Goal: Task Accomplishment & Management: Use online tool/utility

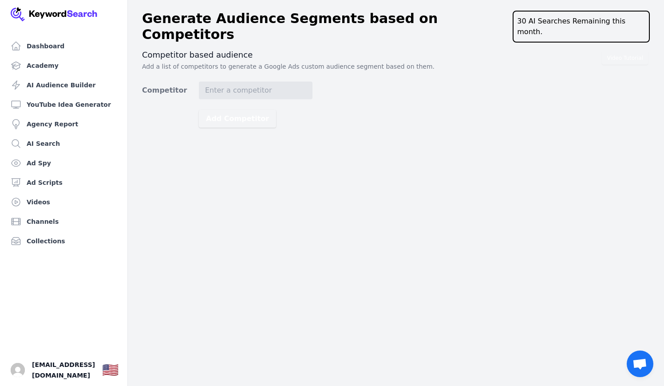
click at [336, 70] on div "Video Tutorial Competitor based audience Add a list of competitors to generate …" at bounding box center [395, 89] width 507 height 78
click at [289, 82] on input "Competitor" at bounding box center [256, 91] width 114 height 18
click at [342, 50] on h3 "Competitor based audience" at bounding box center [395, 55] width 507 height 11
click at [35, 61] on link "Academy" at bounding box center [63, 66] width 113 height 18
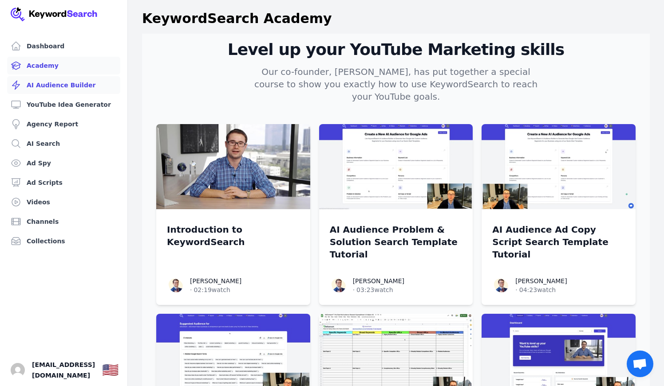
click at [47, 86] on link "AI Audience Builder" at bounding box center [63, 85] width 113 height 18
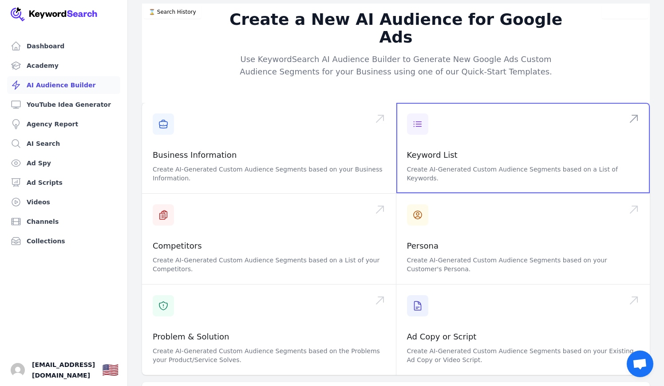
click at [484, 111] on span at bounding box center [523, 148] width 254 height 90
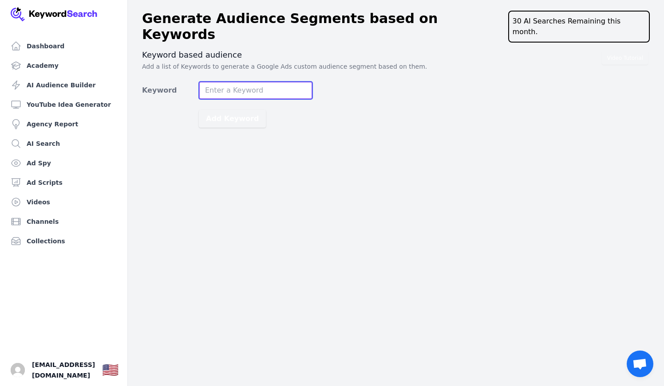
click at [220, 82] on input "Keyword" at bounding box center [256, 91] width 114 height 18
type input "cbd oil dog ease"
click at [199, 110] on button "Add Keyword" at bounding box center [232, 119] width 67 height 18
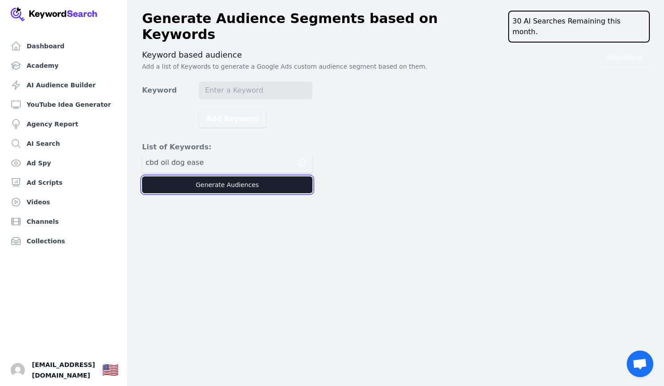
click at [180, 178] on button "Generate Audiences" at bounding box center [227, 185] width 170 height 17
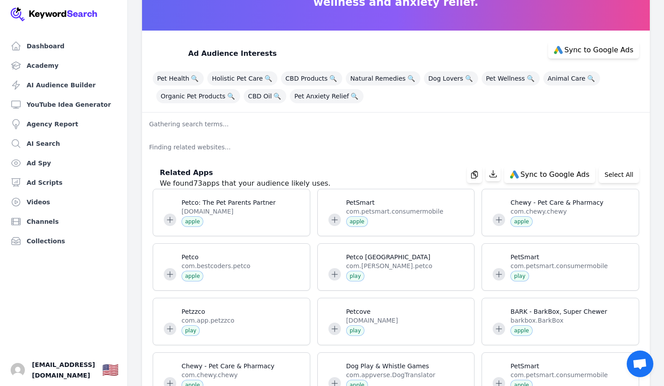
scroll to position [102, 0]
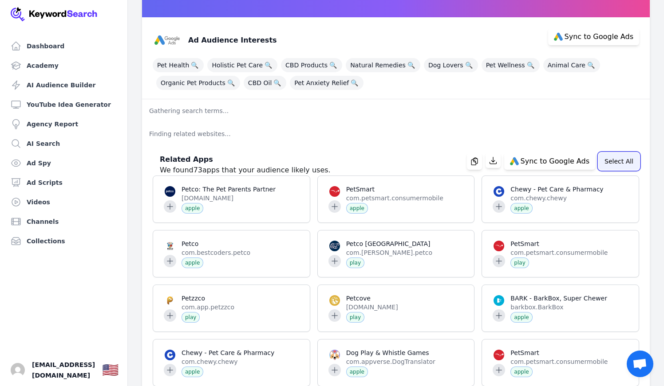
click at [620, 156] on button "Select All" at bounding box center [618, 161] width 40 height 17
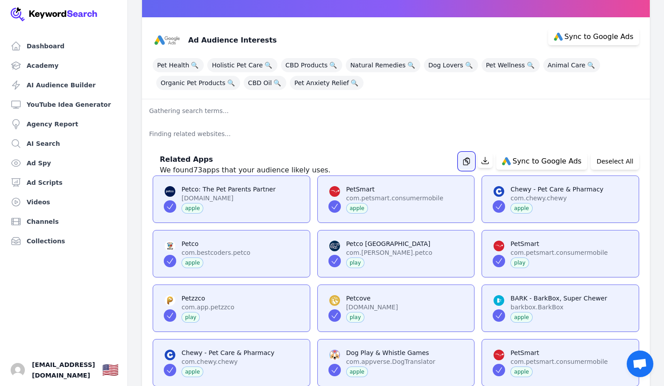
click at [471, 160] on icon "button" at bounding box center [466, 161] width 9 height 9
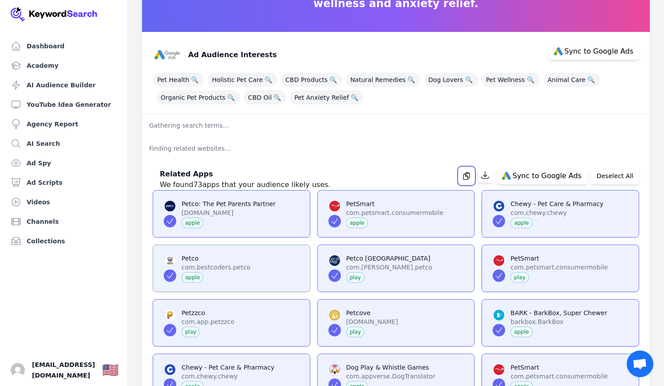
scroll to position [15, 0]
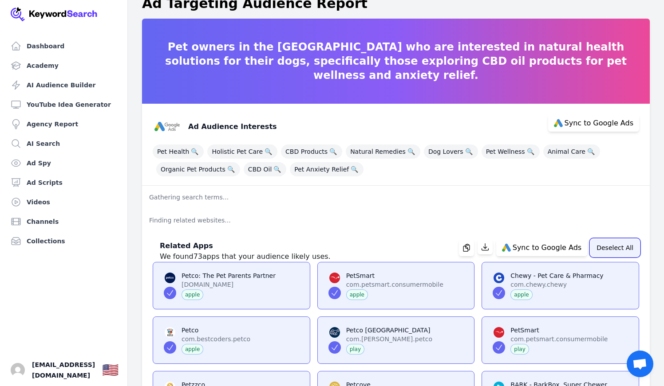
click at [597, 244] on button "Deselect All" at bounding box center [614, 248] width 48 height 17
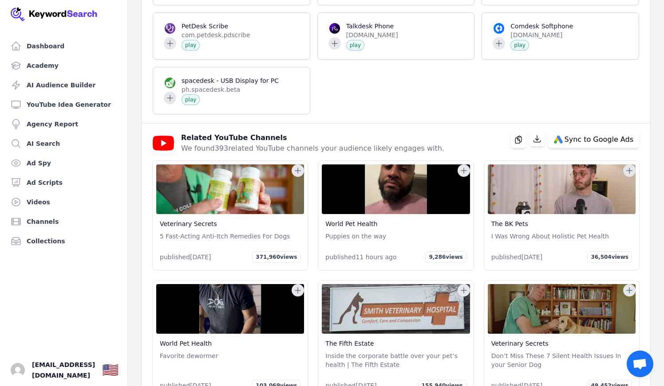
scroll to position [1510, 0]
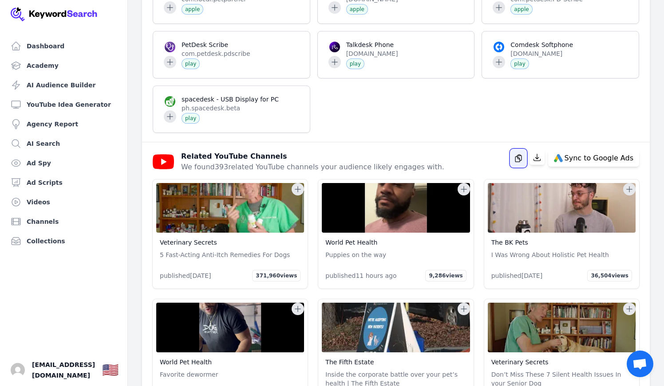
click at [521, 154] on icon "button" at bounding box center [518, 158] width 9 height 9
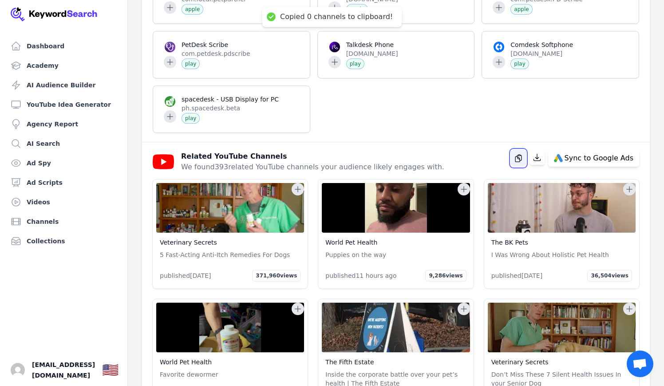
click at [521, 155] on icon "button" at bounding box center [518, 158] width 6 height 7
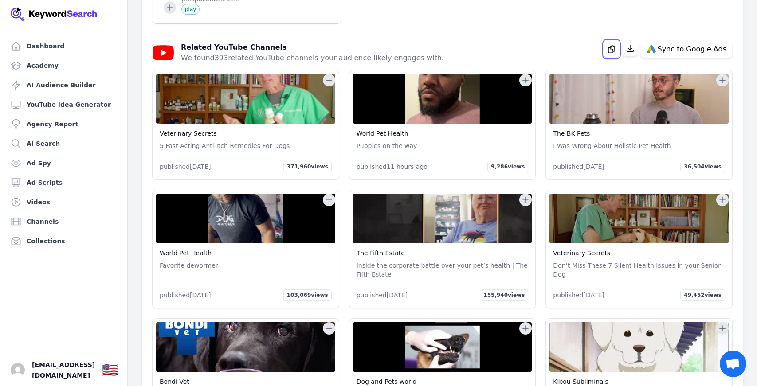
scroll to position [1513, 0]
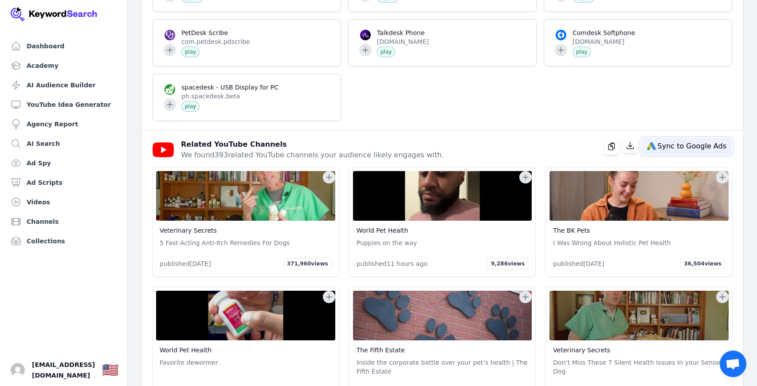
click at [663, 150] on span "Sync to Google Ads" at bounding box center [692, 146] width 69 height 7
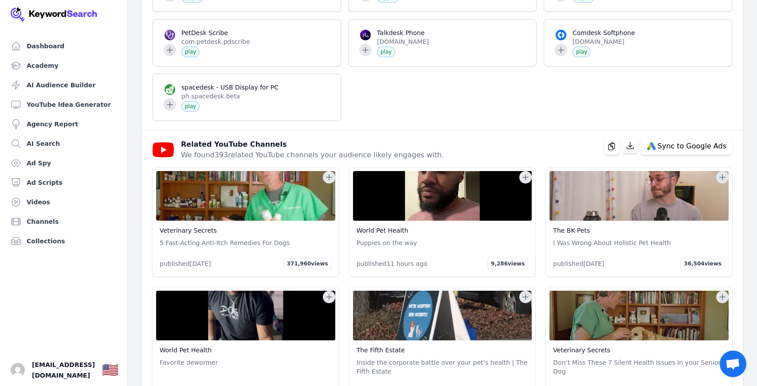
click at [527, 181] on icon at bounding box center [525, 177] width 9 height 9
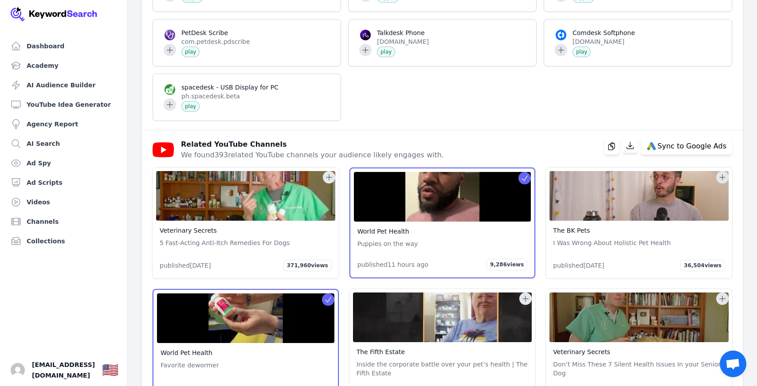
click at [663, 182] on icon at bounding box center [722, 177] width 9 height 9
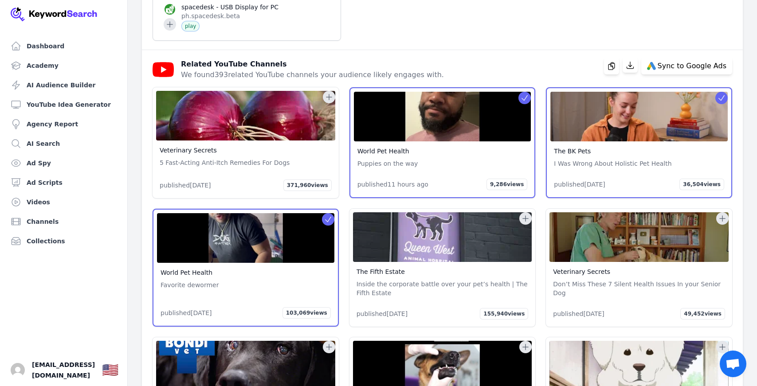
scroll to position [1597, 0]
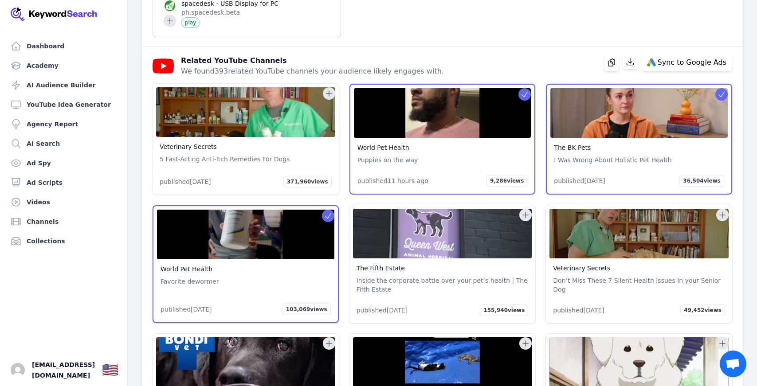
click at [644, 259] on img at bounding box center [639, 234] width 179 height 50
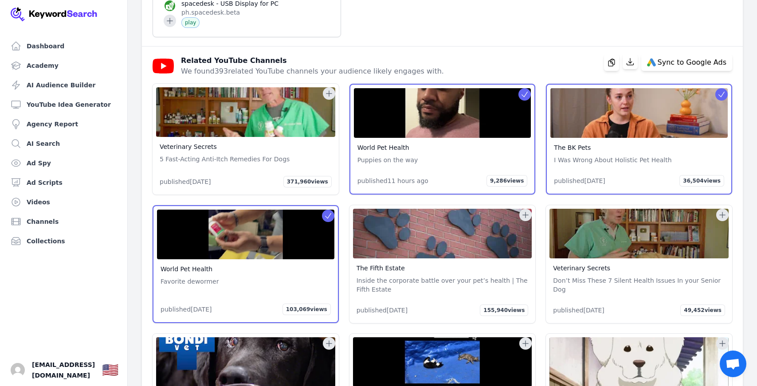
click at [663, 217] on icon at bounding box center [722, 215] width 9 height 9
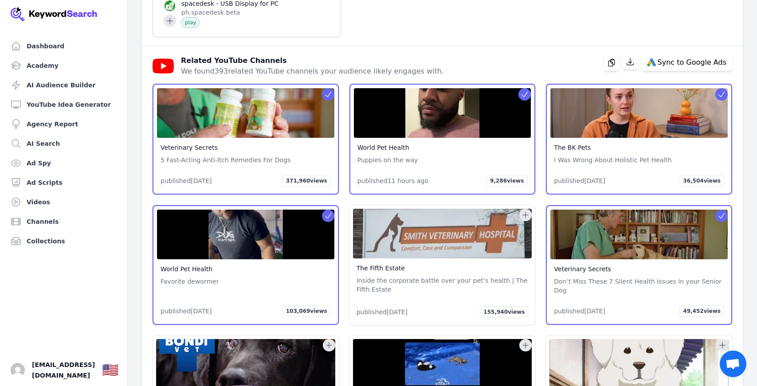
click at [527, 220] on icon at bounding box center [525, 215] width 9 height 9
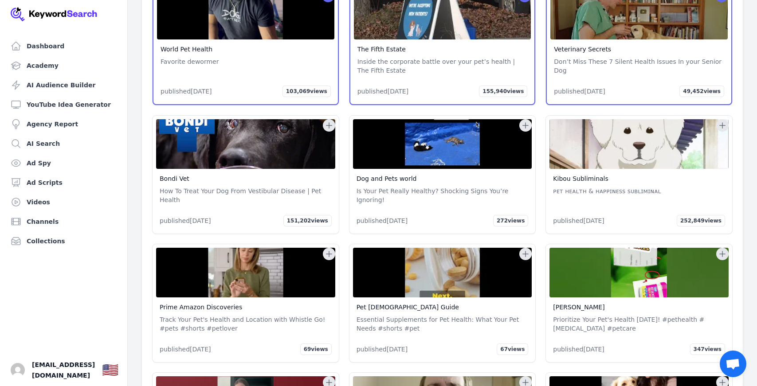
scroll to position [1820, 0]
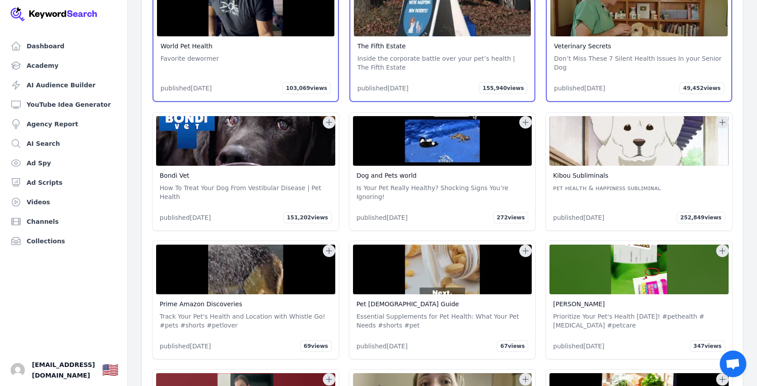
click at [328, 126] on icon at bounding box center [329, 123] width 6 height 6
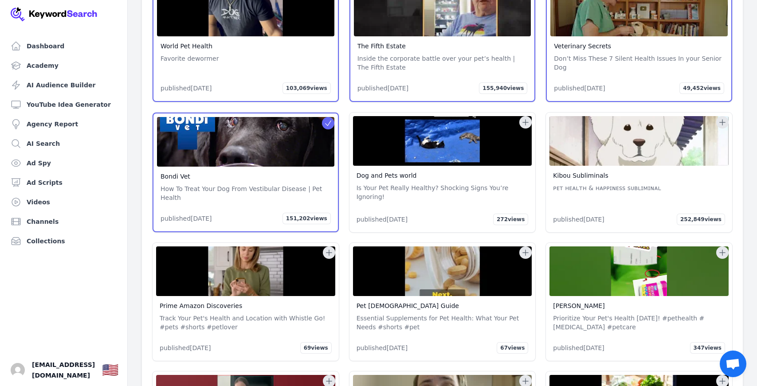
click at [524, 127] on icon at bounding box center [525, 122] width 9 height 9
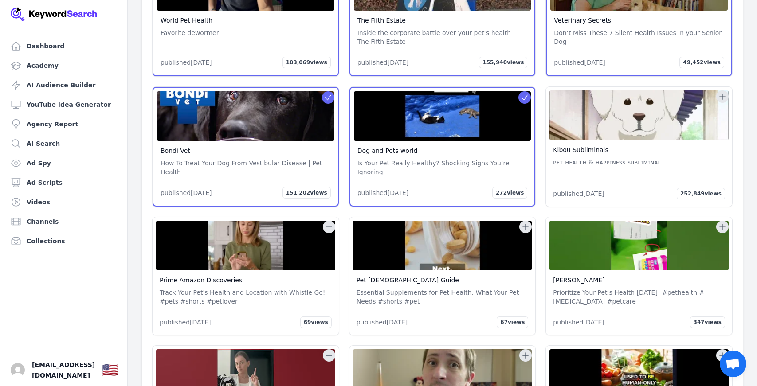
scroll to position [1855, 0]
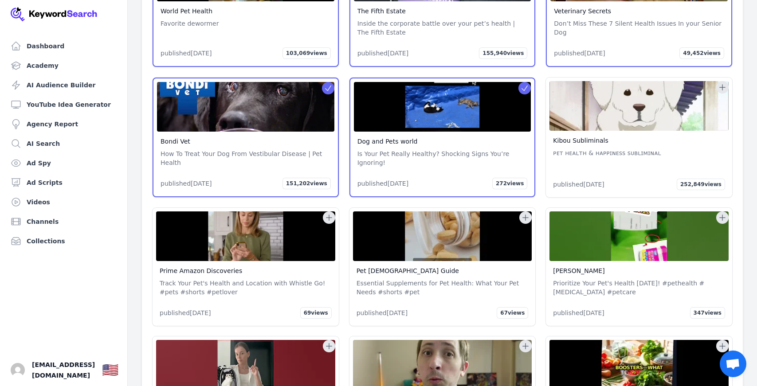
click at [526, 222] on icon at bounding box center [525, 217] width 9 height 9
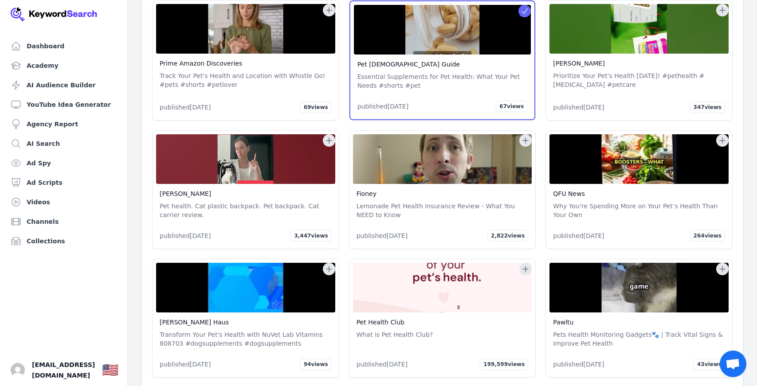
scroll to position [2069, 0]
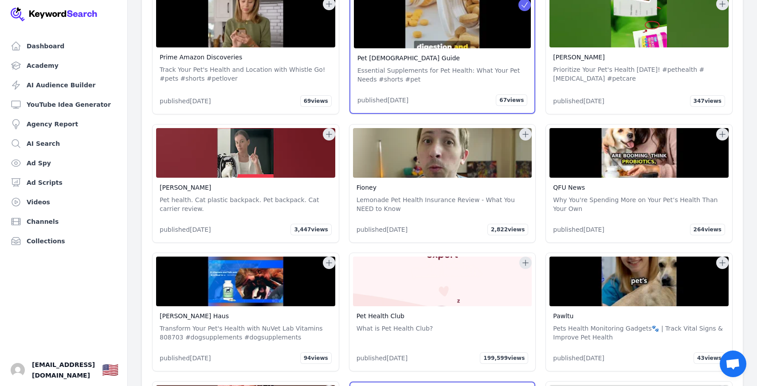
click at [663, 139] on icon at bounding box center [722, 134] width 9 height 9
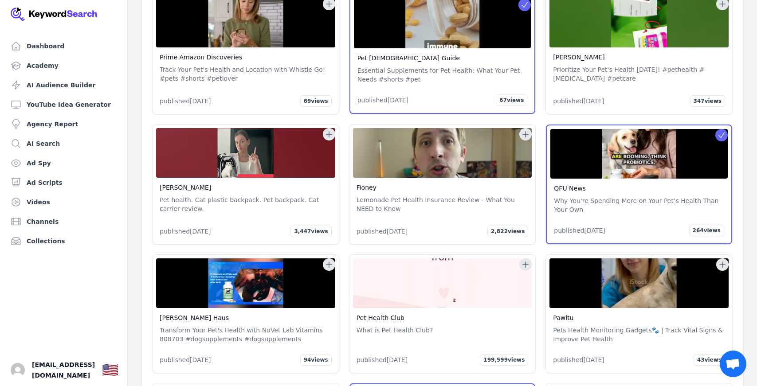
click at [328, 139] on icon at bounding box center [329, 134] width 9 height 9
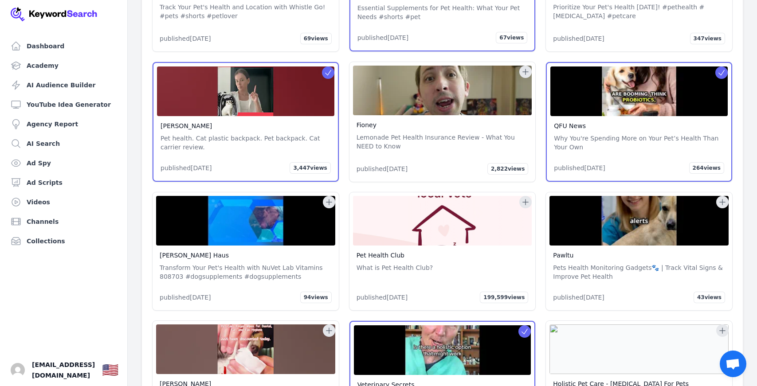
scroll to position [2188, 0]
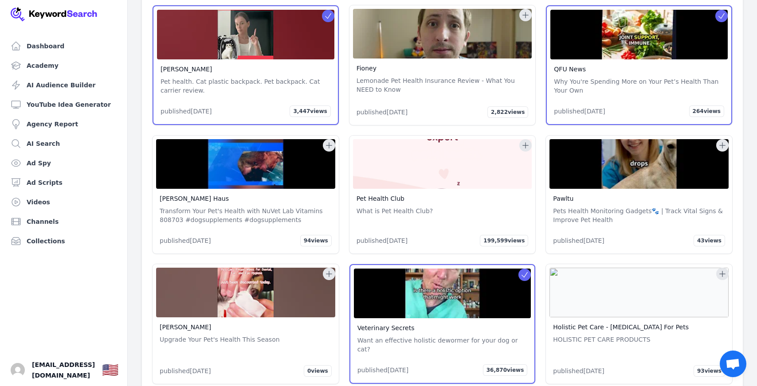
click at [521, 149] on icon at bounding box center [525, 145] width 9 height 9
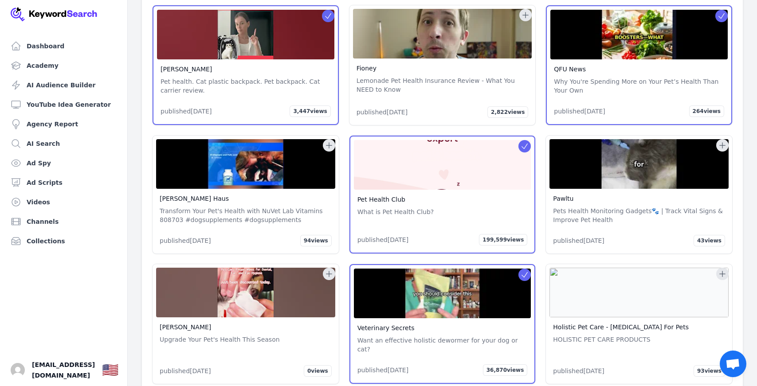
click at [663, 149] on icon at bounding box center [722, 145] width 9 height 9
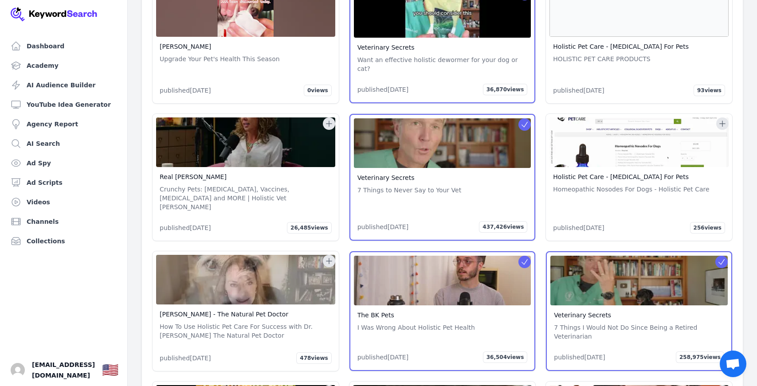
scroll to position [2469, 0]
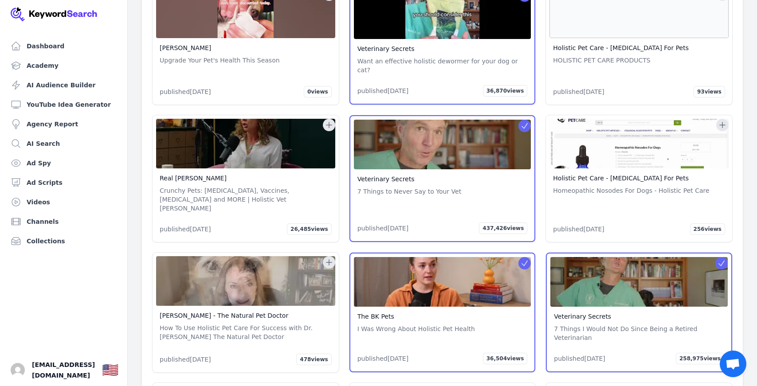
click at [333, 128] on img at bounding box center [245, 144] width 179 height 50
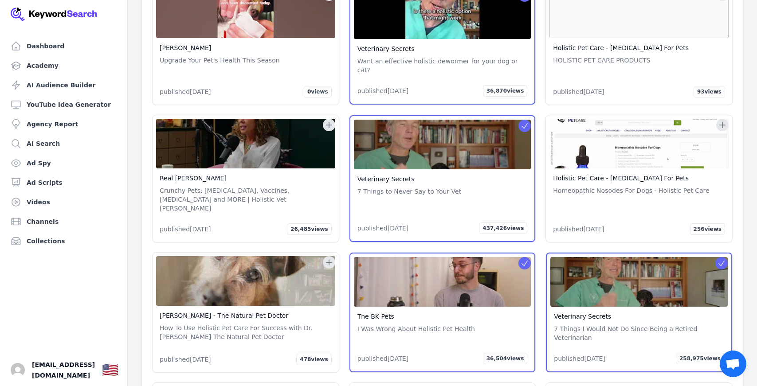
click at [333, 125] on icon at bounding box center [329, 125] width 9 height 9
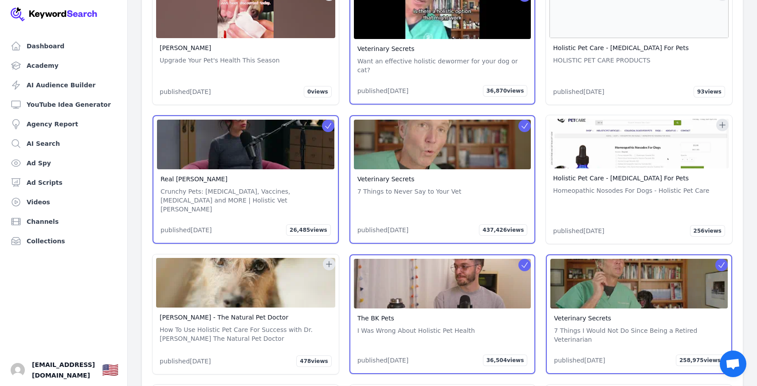
click at [330, 260] on icon at bounding box center [329, 264] width 9 height 9
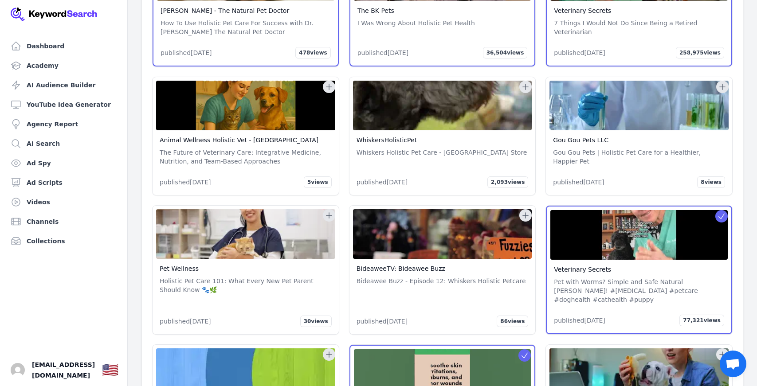
scroll to position [2776, 0]
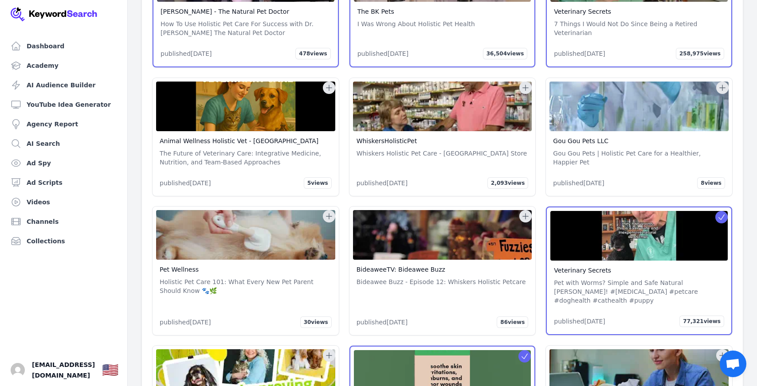
click at [328, 85] on icon at bounding box center [329, 88] width 6 height 6
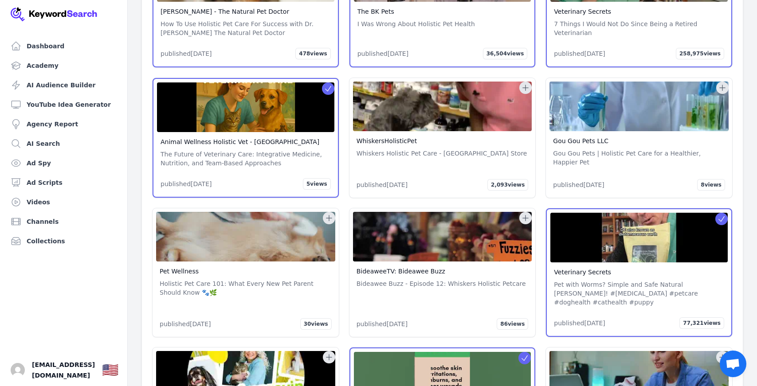
click at [527, 85] on icon at bounding box center [526, 88] width 6 height 6
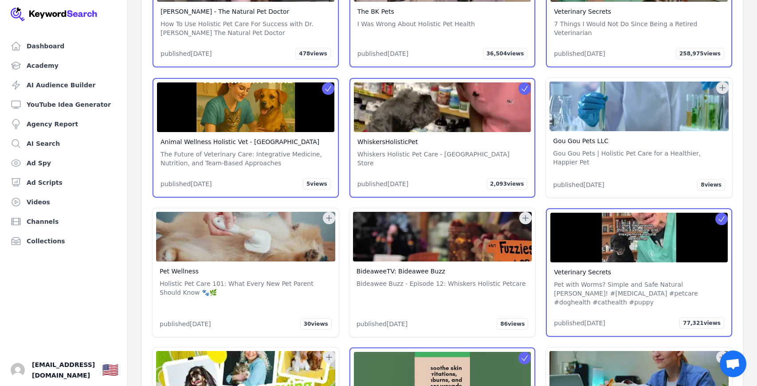
click at [663, 85] on icon at bounding box center [723, 88] width 6 height 6
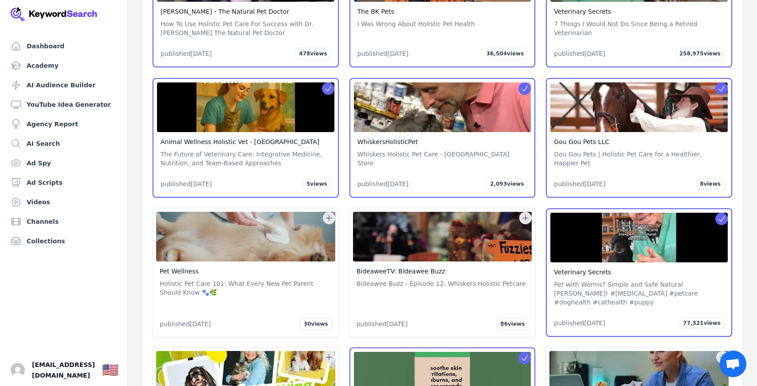
click at [529, 214] on icon at bounding box center [525, 218] width 9 height 9
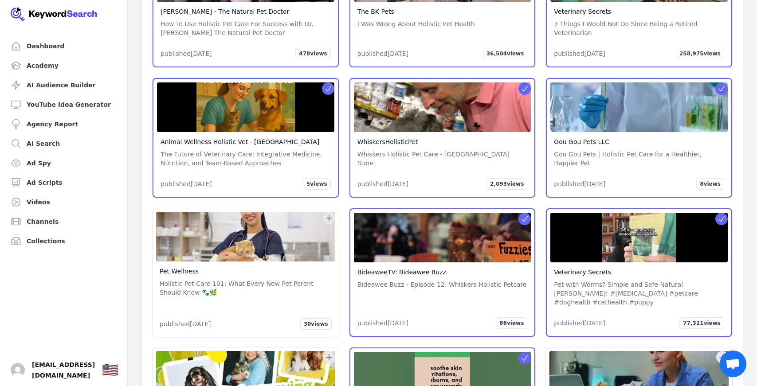
click at [329, 216] on icon at bounding box center [329, 219] width 6 height 6
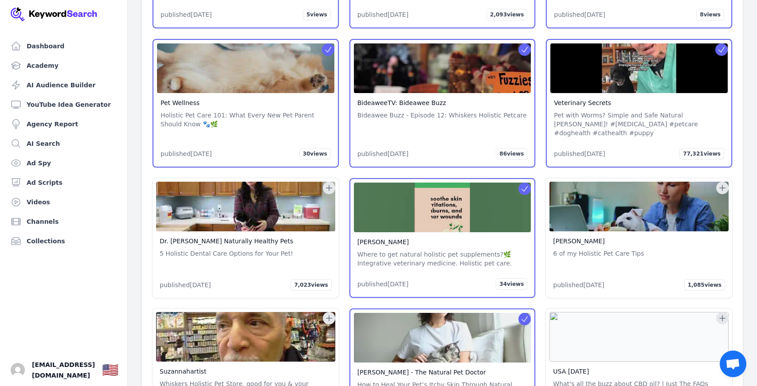
scroll to position [2947, 0]
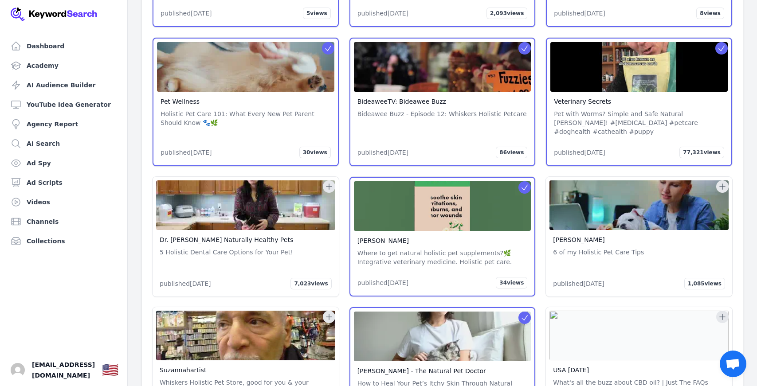
click at [326, 182] on icon at bounding box center [329, 186] width 9 height 9
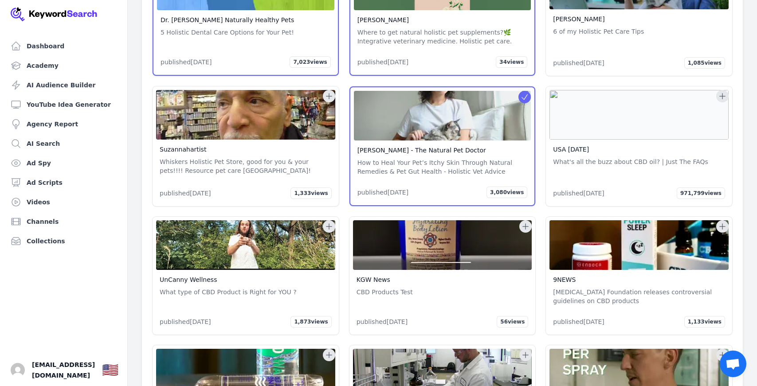
scroll to position [3197, 0]
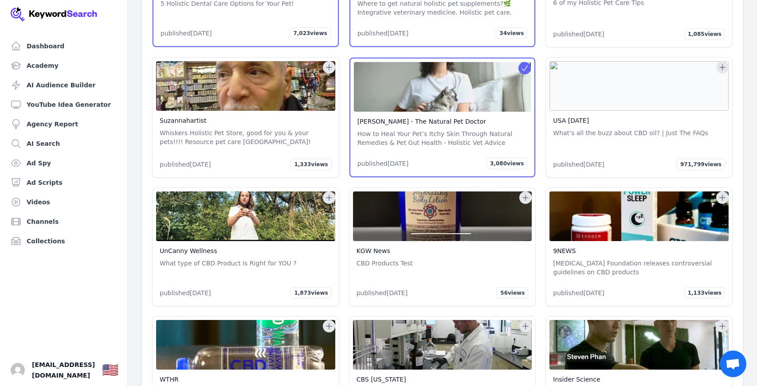
click at [663, 195] on icon at bounding box center [723, 198] width 6 height 6
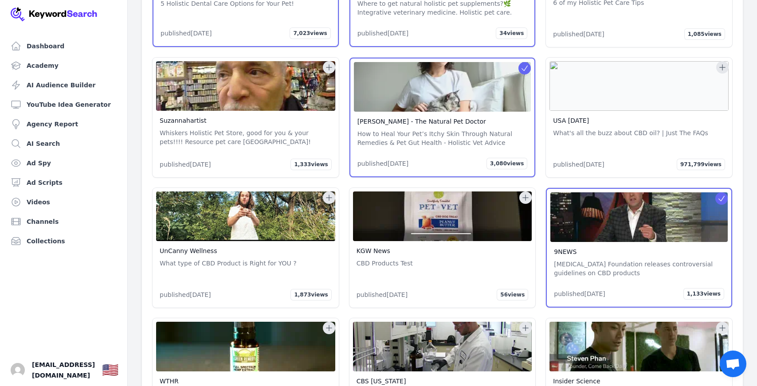
click at [525, 195] on icon at bounding box center [526, 198] width 6 height 6
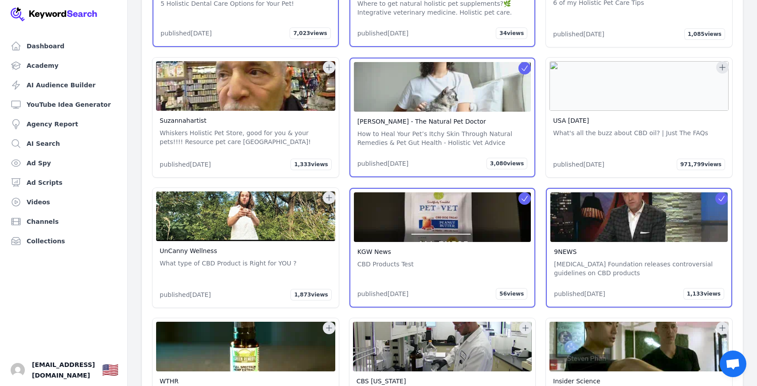
click at [328, 193] on icon at bounding box center [329, 197] width 9 height 9
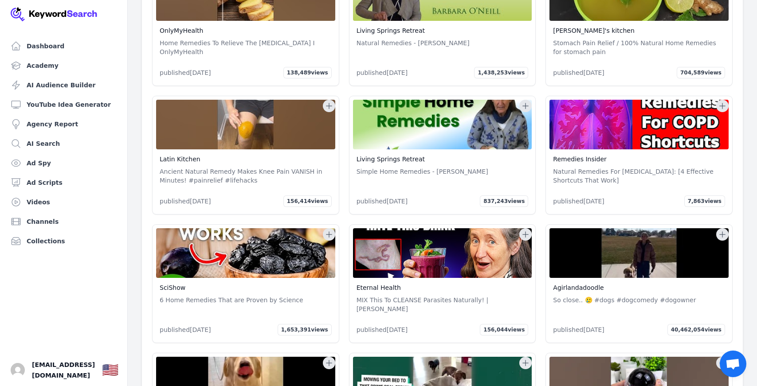
scroll to position [4779, 0]
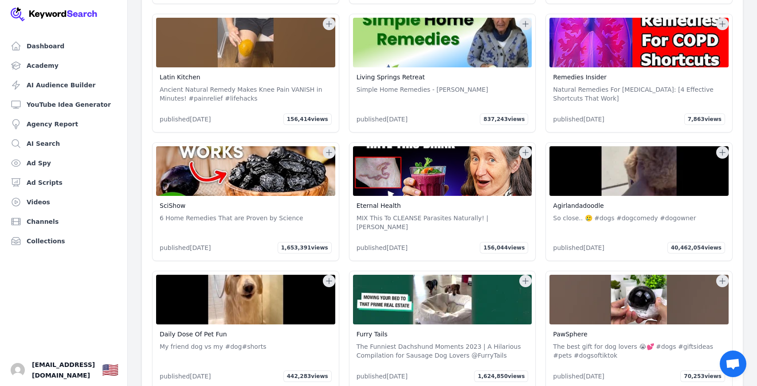
click at [525, 275] on button at bounding box center [525, 281] width 12 height 12
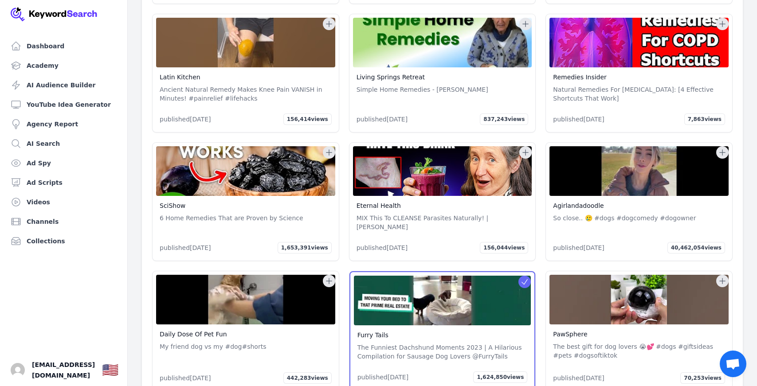
click at [326, 277] on icon at bounding box center [329, 281] width 9 height 9
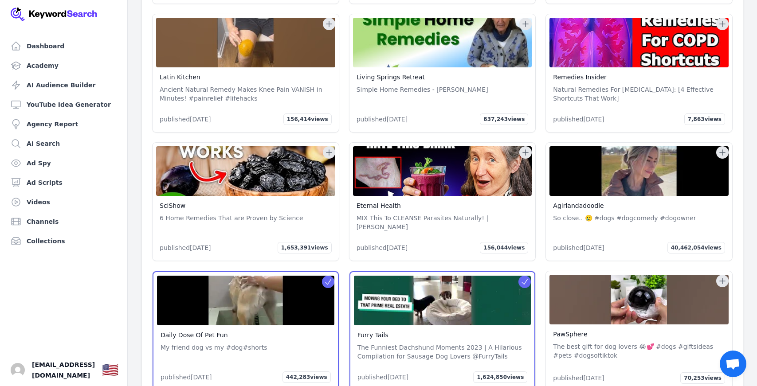
click at [663, 277] on icon at bounding box center [722, 281] width 9 height 9
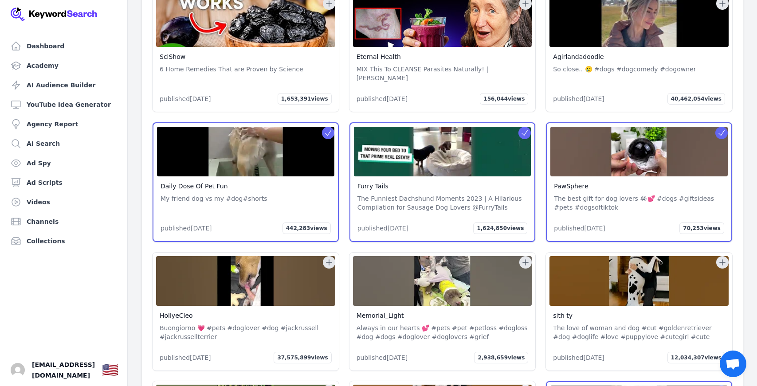
scroll to position [5074, 0]
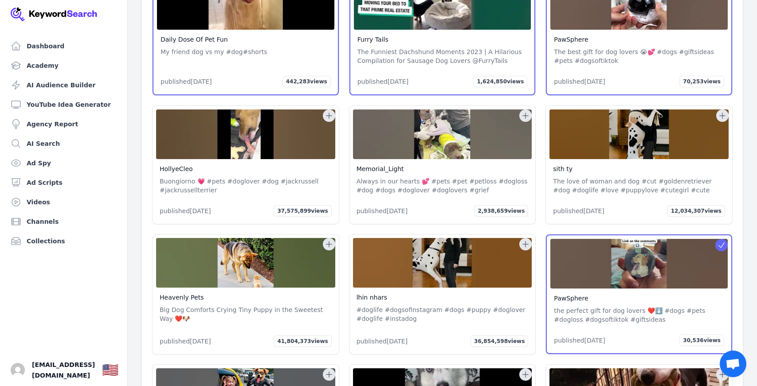
click at [327, 111] on icon at bounding box center [329, 115] width 9 height 9
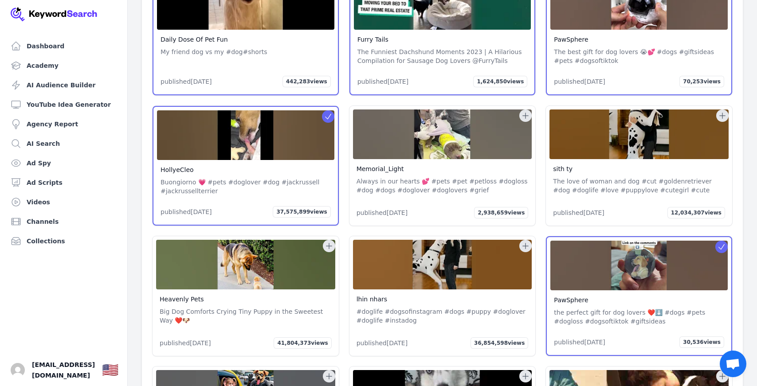
click at [522, 111] on icon at bounding box center [525, 115] width 9 height 9
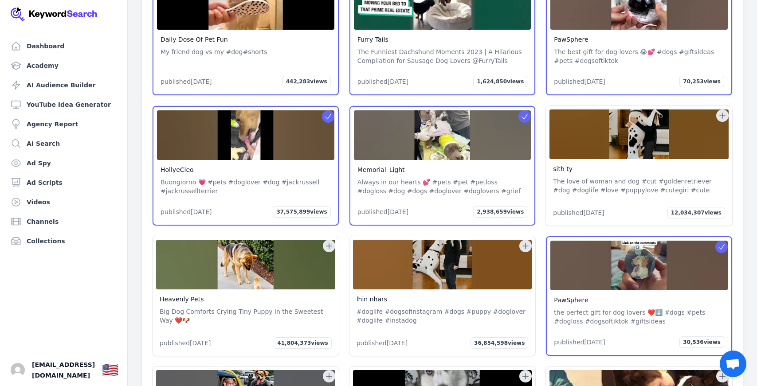
click at [663, 111] on icon at bounding box center [722, 115] width 9 height 9
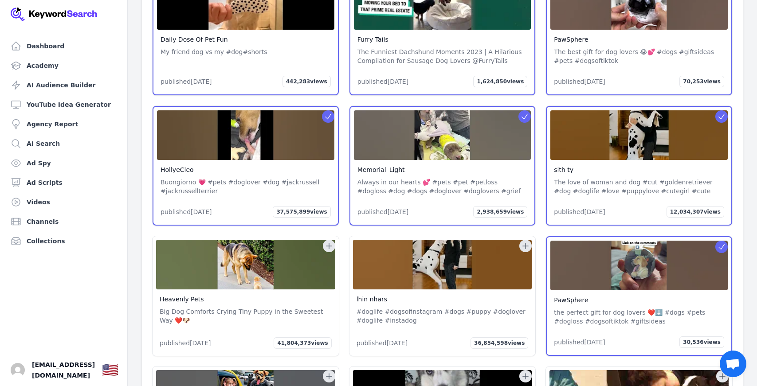
click at [517, 240] on img at bounding box center [442, 265] width 179 height 50
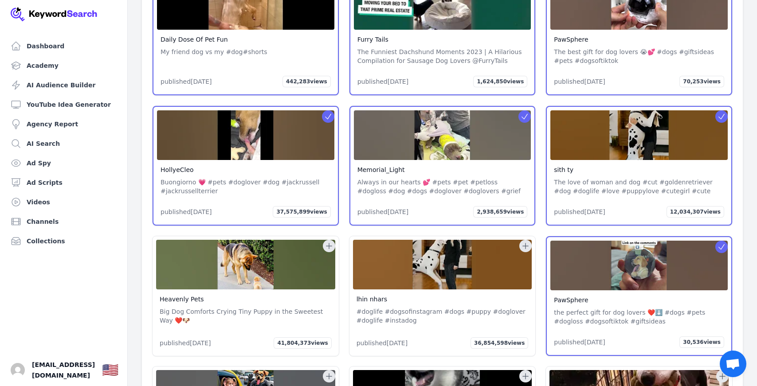
click at [322, 240] on img at bounding box center [245, 265] width 179 height 50
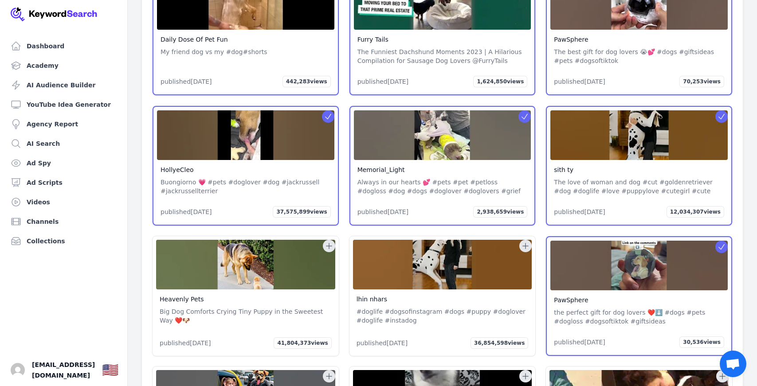
click at [323, 240] on button at bounding box center [329, 246] width 12 height 12
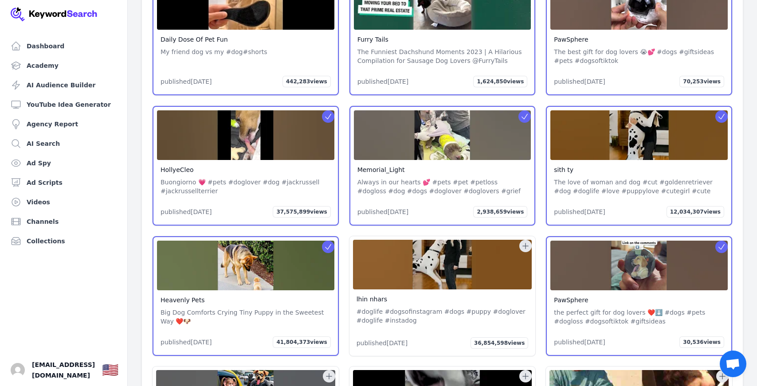
click at [528, 242] on icon at bounding box center [525, 246] width 9 height 9
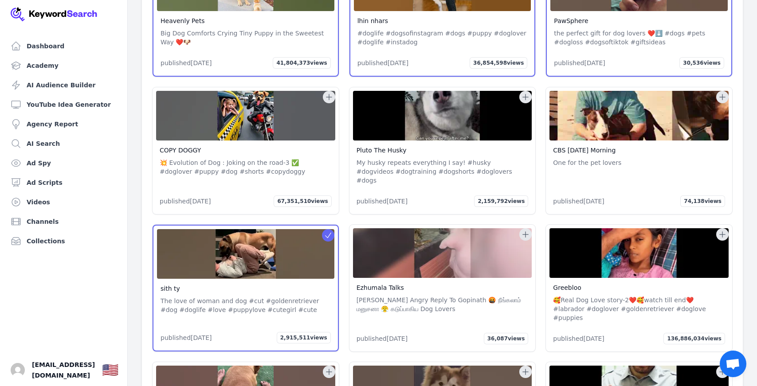
scroll to position [5351, 0]
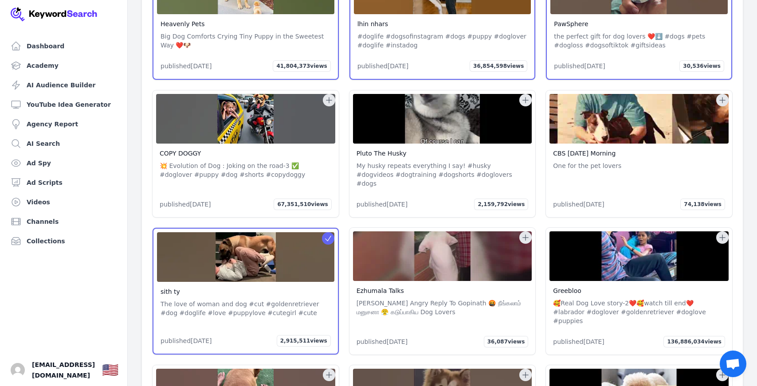
click at [524, 96] on icon at bounding box center [525, 100] width 9 height 9
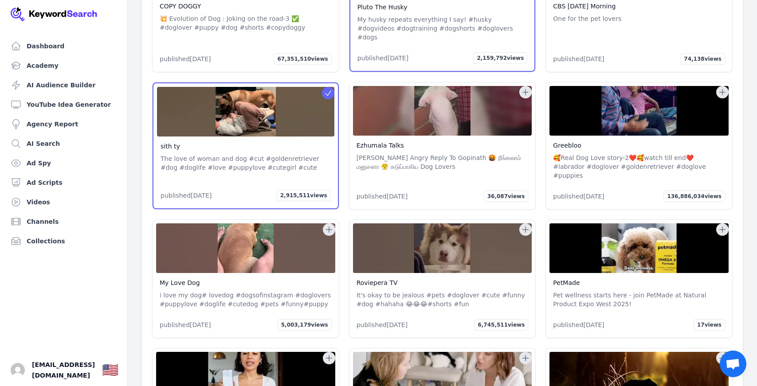
scroll to position [5501, 0]
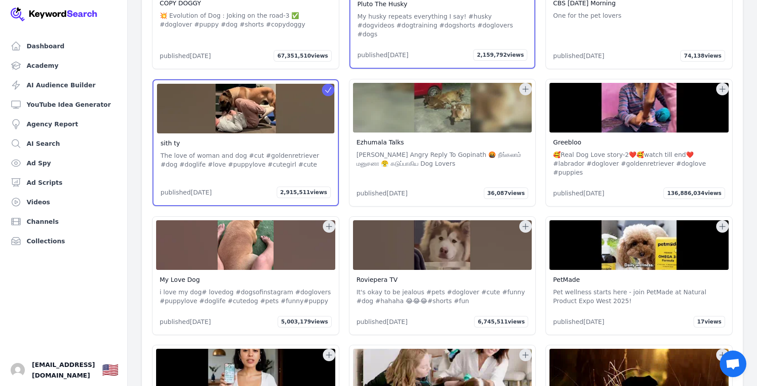
click at [524, 222] on icon at bounding box center [525, 226] width 9 height 9
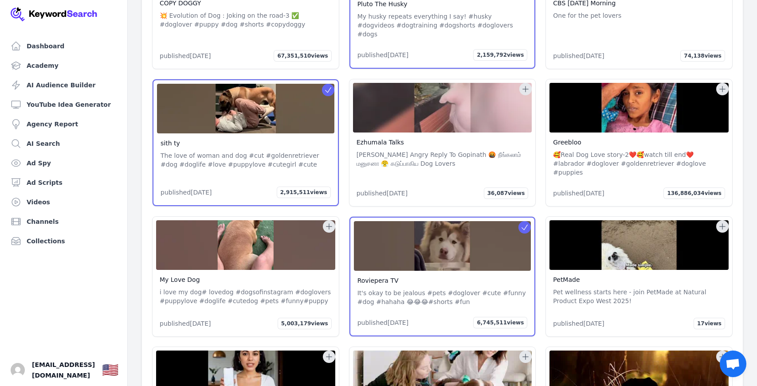
click at [663, 222] on icon at bounding box center [722, 226] width 9 height 9
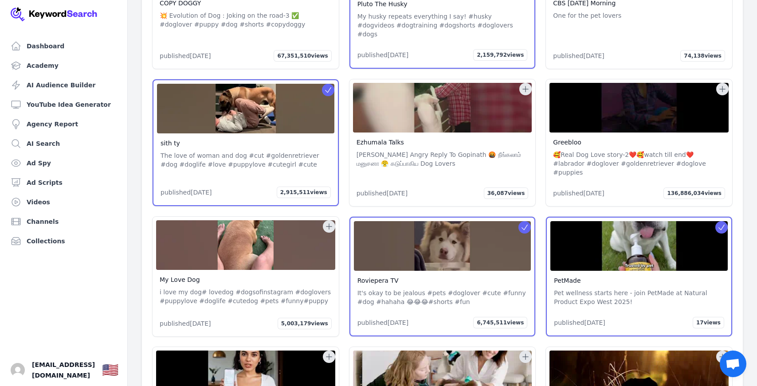
click at [331, 222] on icon at bounding box center [329, 226] width 9 height 9
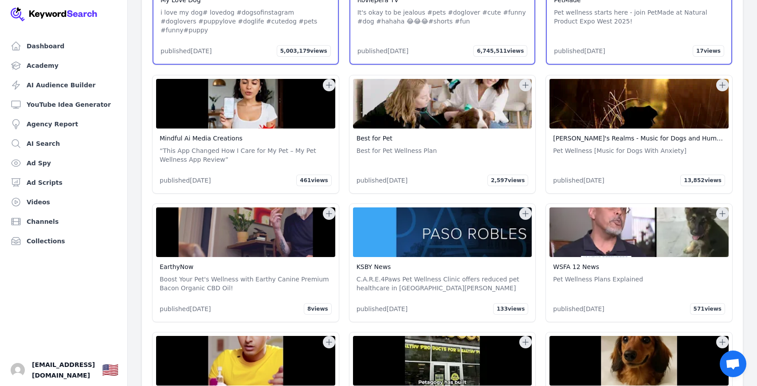
scroll to position [5781, 0]
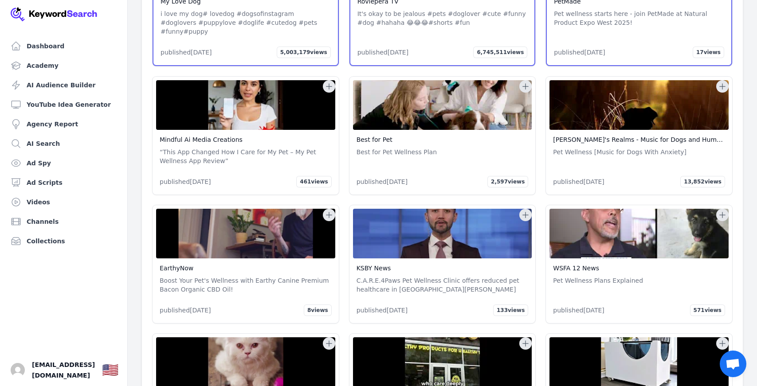
click at [330, 339] on icon at bounding box center [329, 343] width 9 height 9
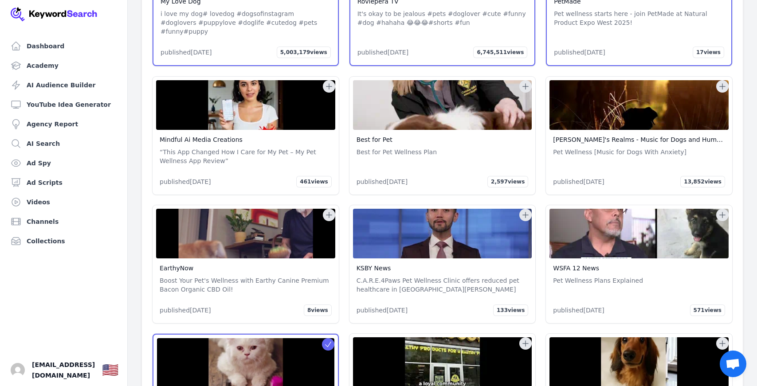
click at [527, 339] on icon at bounding box center [525, 343] width 9 height 9
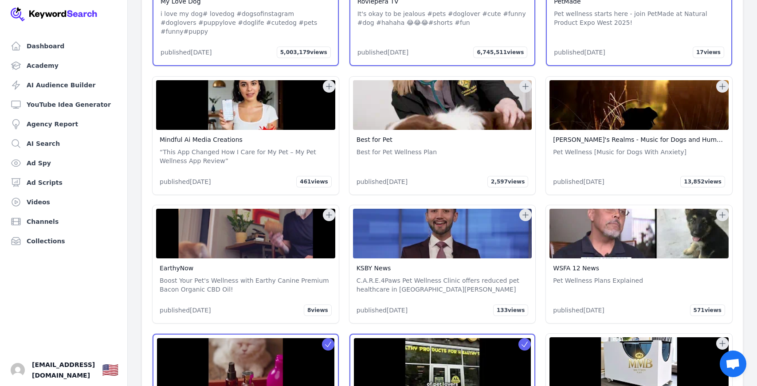
click at [663, 339] on icon at bounding box center [722, 343] width 9 height 9
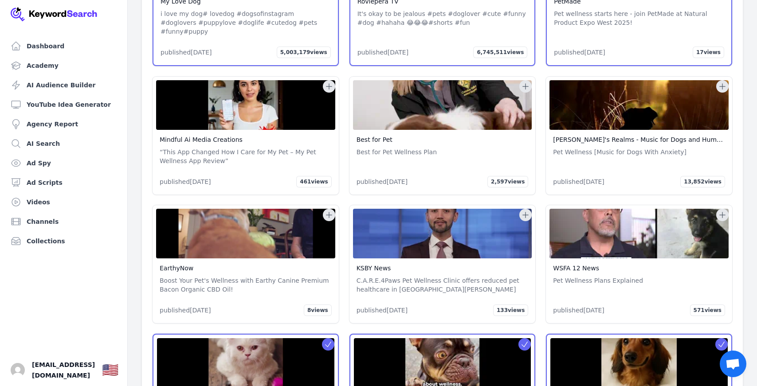
click at [663, 211] on icon at bounding box center [722, 215] width 9 height 9
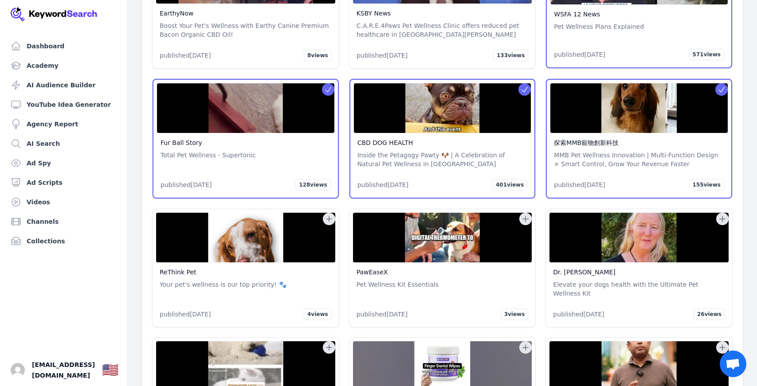
scroll to position [6035, 0]
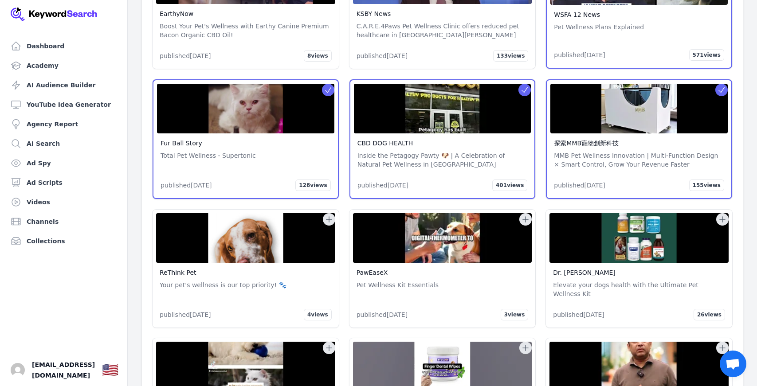
click at [329, 217] on icon at bounding box center [329, 220] width 6 height 6
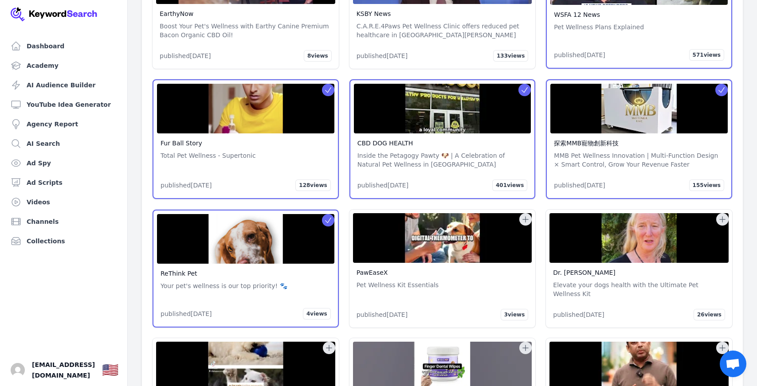
click at [532, 210] on div "PawEaseX Pet Wellness Kit Essentials published [DATE] 3 views" at bounding box center [443, 269] width 186 height 118
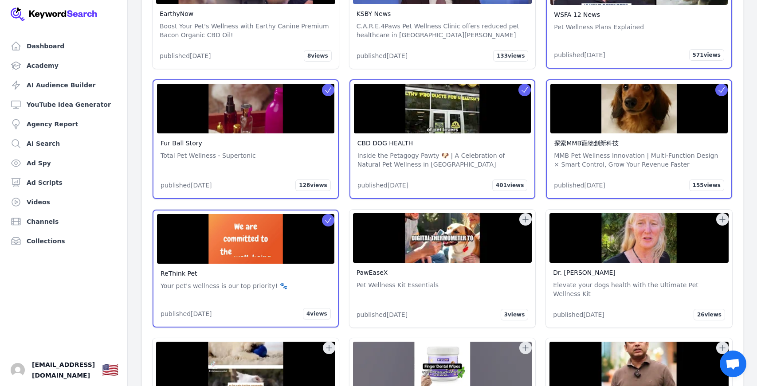
click at [520, 213] on button at bounding box center [525, 219] width 12 height 12
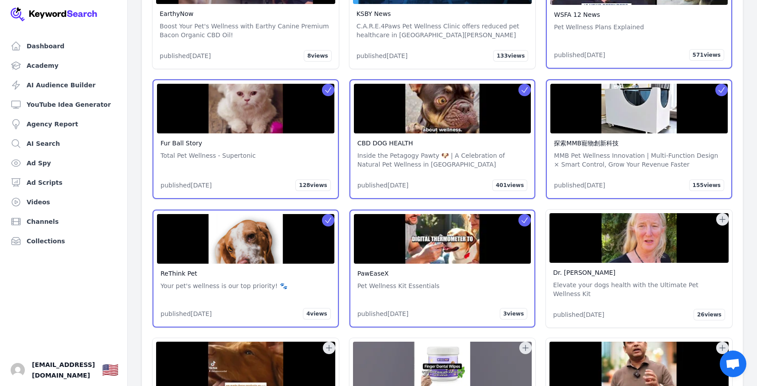
click at [663, 215] on icon at bounding box center [722, 219] width 9 height 9
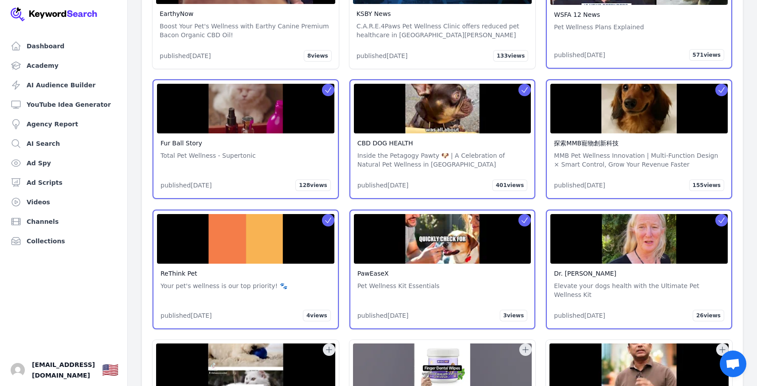
click at [326, 346] on icon at bounding box center [329, 350] width 9 height 9
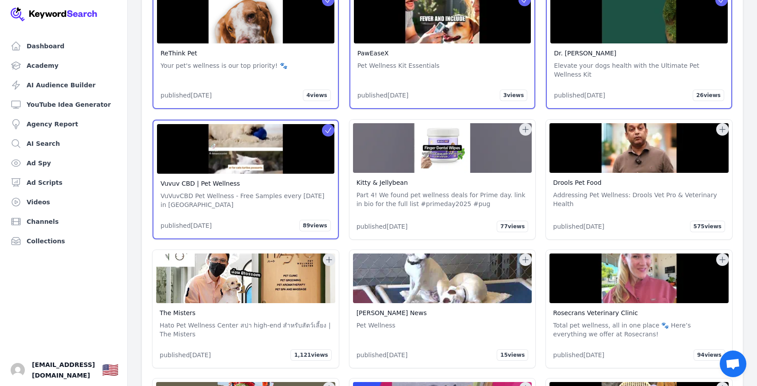
click at [663, 127] on icon at bounding box center [723, 130] width 6 height 6
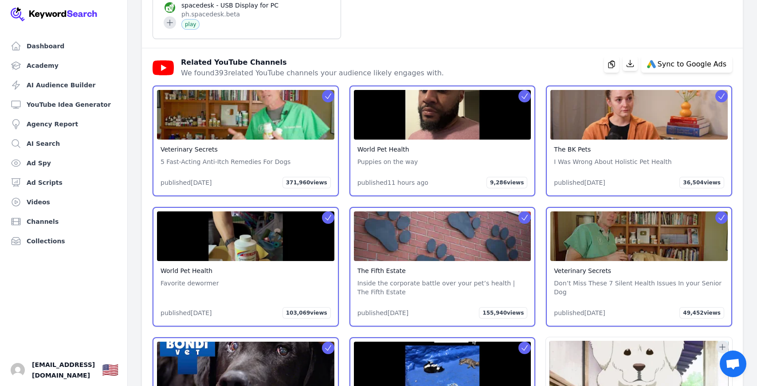
scroll to position [1595, 0]
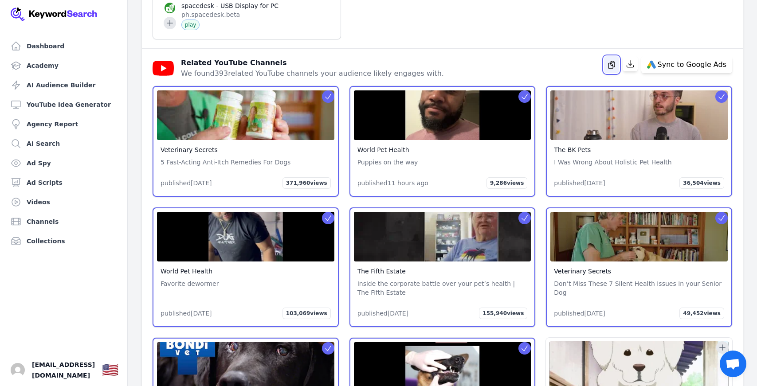
click at [613, 67] on icon "button" at bounding box center [611, 64] width 9 height 9
